Goal: Communication & Community: Answer question/provide support

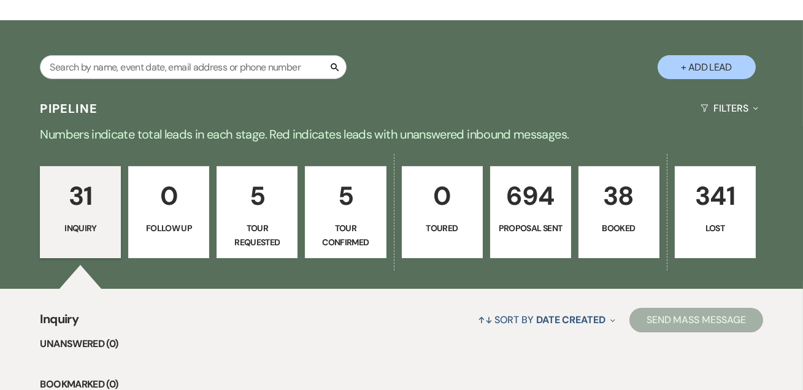
scroll to position [223, 0]
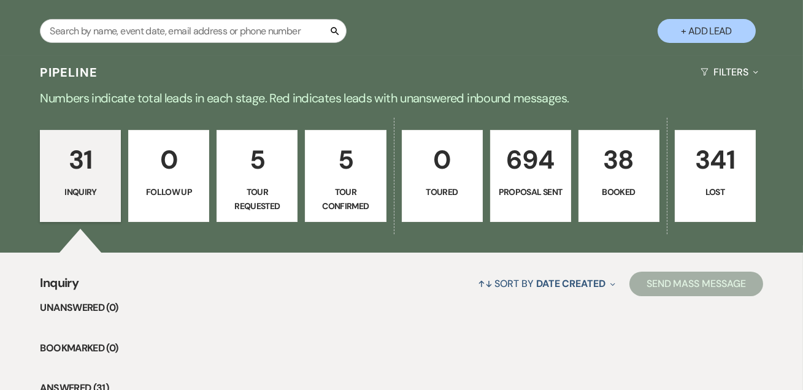
click at [605, 167] on p "38" at bounding box center [619, 159] width 65 height 41
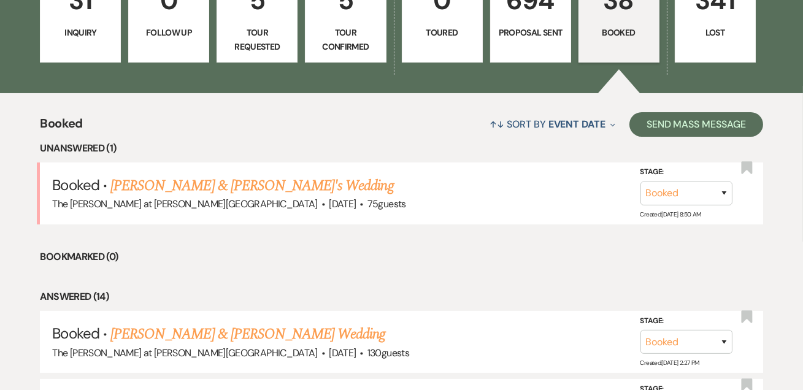
scroll to position [446, 0]
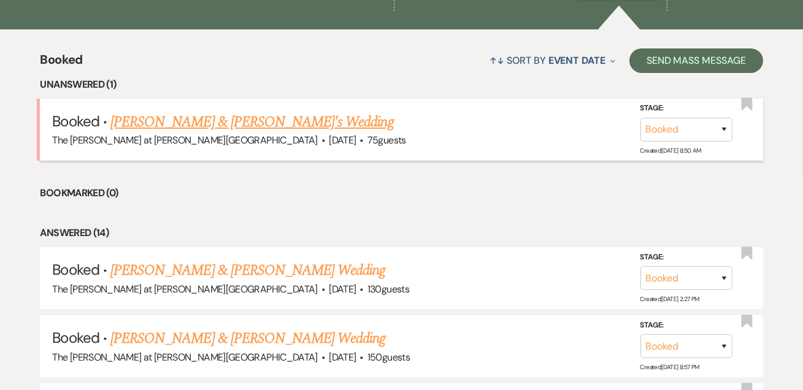
click at [219, 114] on link "[PERSON_NAME] & [PERSON_NAME]'s Wedding" at bounding box center [252, 122] width 284 height 22
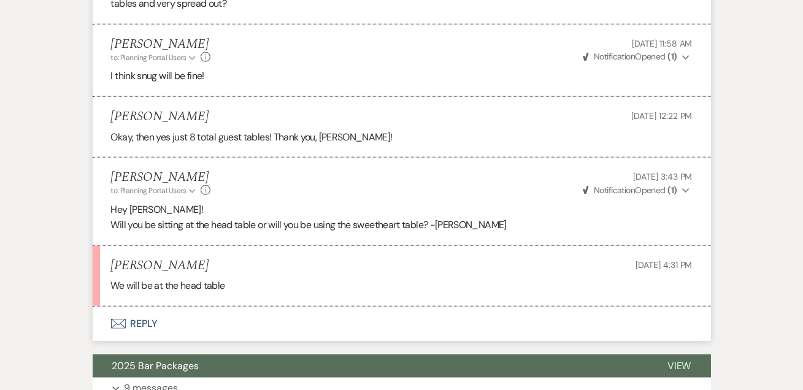
scroll to position [2679, 0]
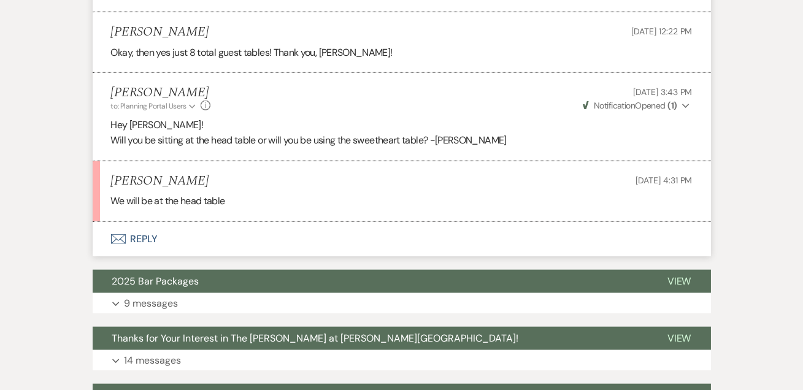
click at [141, 222] on button "Envelope Reply" at bounding box center [402, 239] width 619 height 34
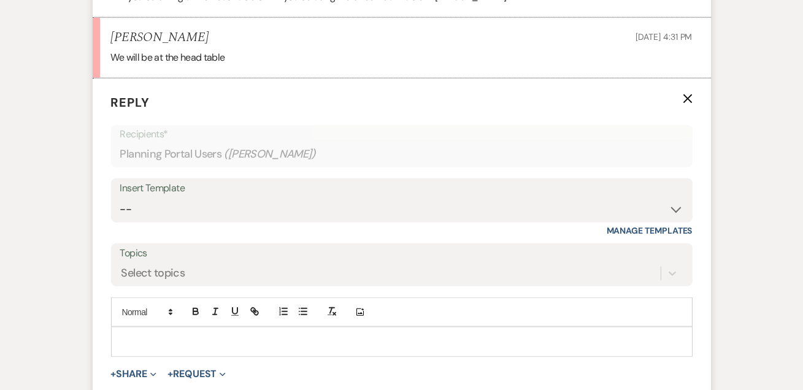
scroll to position [2865, 0]
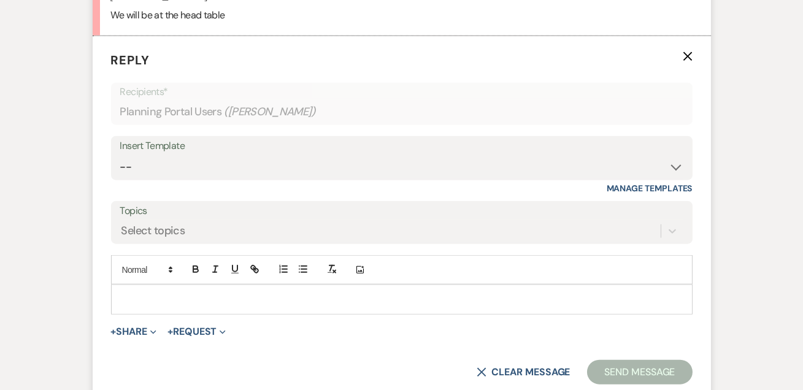
click at [226, 288] on div at bounding box center [402, 299] width 581 height 28
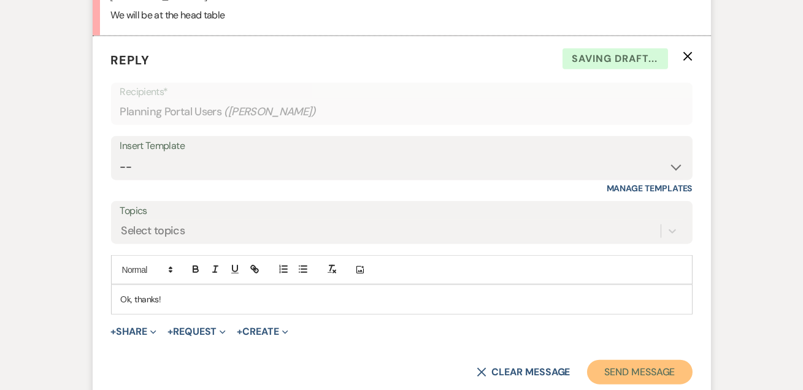
click at [606, 361] on button "Send Message" at bounding box center [639, 372] width 105 height 25
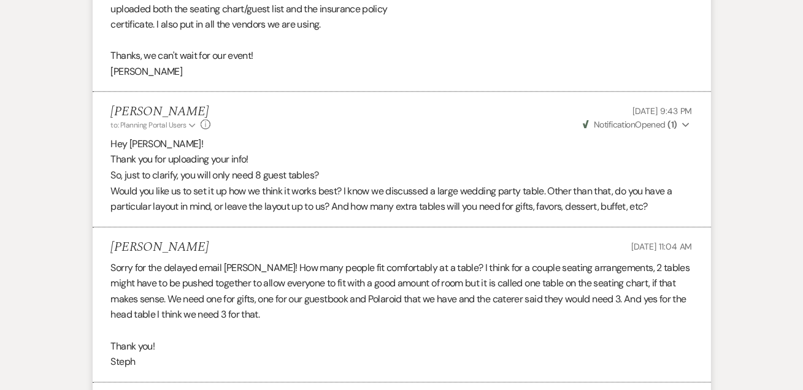
scroll to position [0, 0]
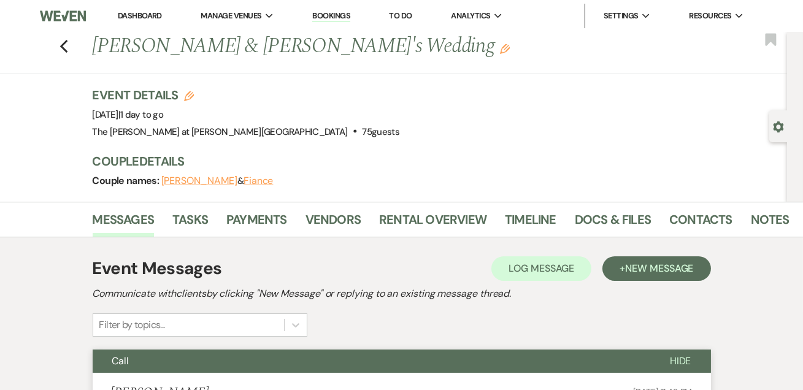
click at [773, 207] on li "Notes" at bounding box center [779, 221] width 57 height 29
click at [802, 233] on li "Notes" at bounding box center [779, 221] width 57 height 29
click at [754, 215] on link "Notes" at bounding box center [770, 223] width 39 height 27
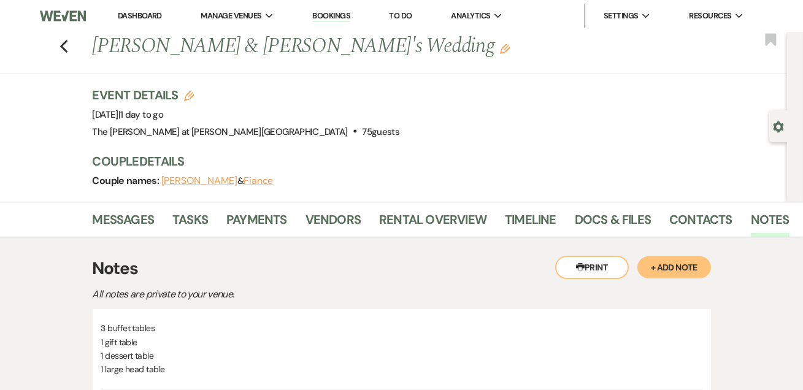
click at [122, 16] on link "Dashboard" at bounding box center [140, 15] width 44 height 10
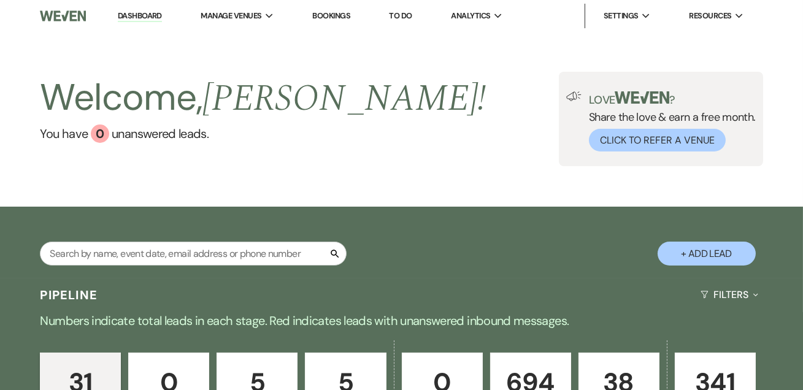
click at [126, 13] on link "Dashboard" at bounding box center [140, 16] width 44 height 12
click at [154, 17] on link "Dashboard" at bounding box center [140, 16] width 44 height 12
click at [425, 110] on div "Welcome, Jackie ! You have 0 unanswered lead s . Love ? Share the love & earn a…" at bounding box center [401, 119] width 803 height 95
